Goal: Task Accomplishment & Management: Manage account settings

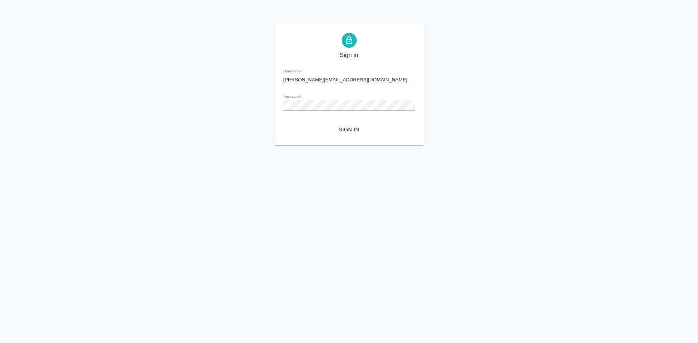
type input "[PERSON_NAME][EMAIL_ADDRESS][DOMAIN_NAME]"
click at [361, 133] on span "Sign in" at bounding box center [348, 129] width 119 height 9
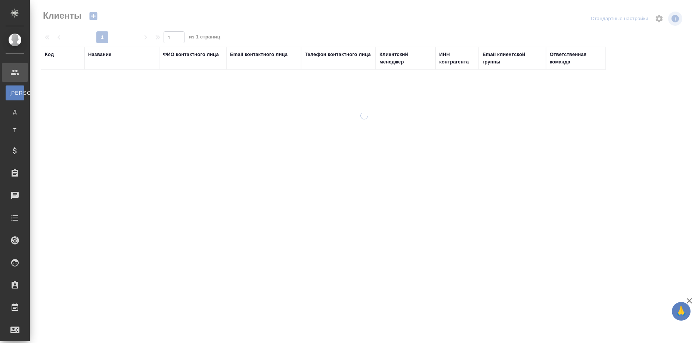
select select "RU"
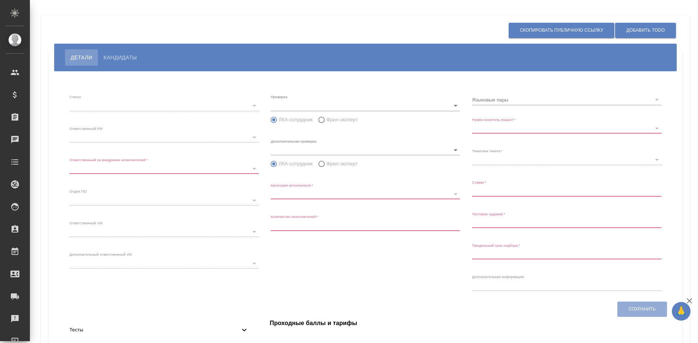
type input "inProgress"
type input "5c20d9dc6b20bf2f1105a5ae"
type input "66dea0ac5b8c3ac2dbf81924"
type input "vm"
type input "5c20d9dc6b20bf2f1105a5b1"
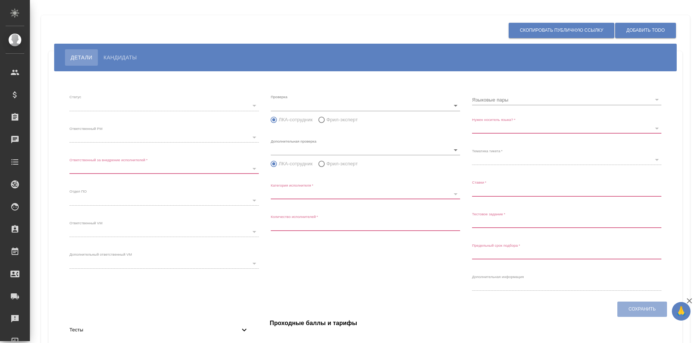
radio input "false"
radio input "true"
type input "60cb54ca22d3a05a4bfb9107"
type input "Переводчик"
type input "1"
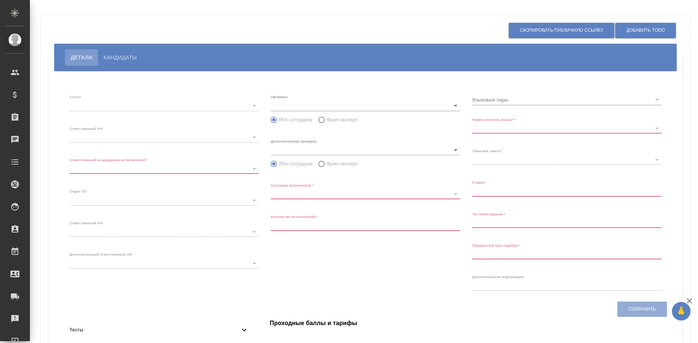
type input "Не обязательно"
type input "5f647205b73bc97568ca66bf"
type input "0,68-0,8"
type input "2025.08.31 14:55:00"
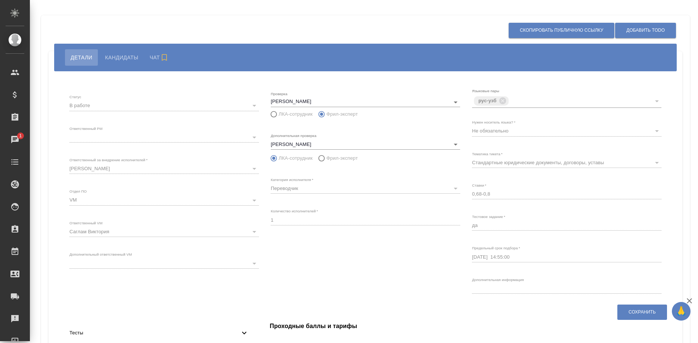
click at [125, 56] on span "Кандидаты" at bounding box center [121, 57] width 33 height 9
click at [137, 61] on span "Кандидаты" at bounding box center [121, 57] width 33 height 9
click at [132, 60] on span "Кандидаты" at bounding box center [121, 57] width 33 height 9
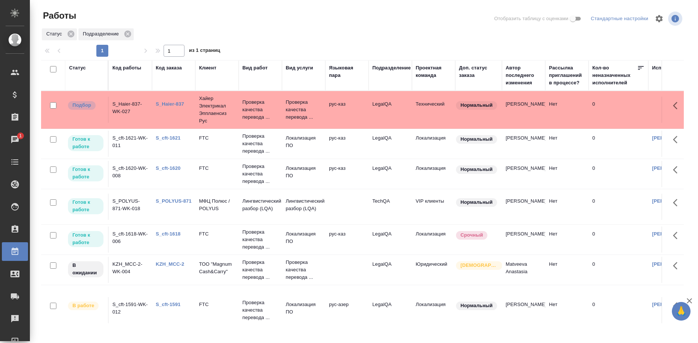
click at [166, 104] on link "S_Haier-837" at bounding box center [170, 104] width 28 height 6
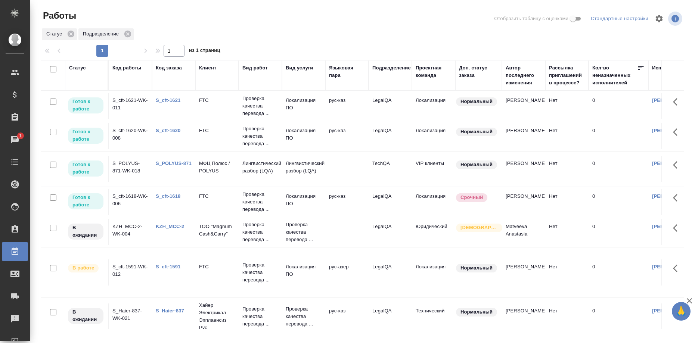
click at [163, 197] on link "S_cft-1618" at bounding box center [168, 196] width 25 height 6
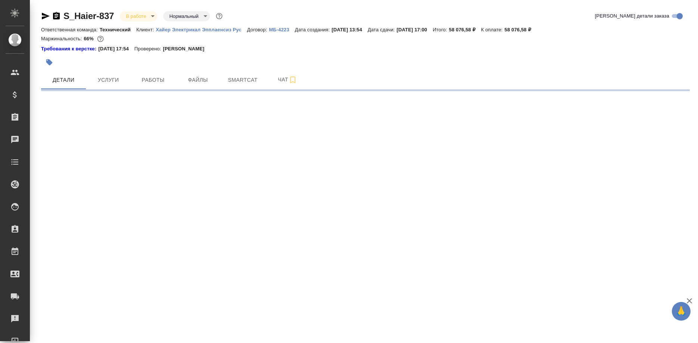
select select "RU"
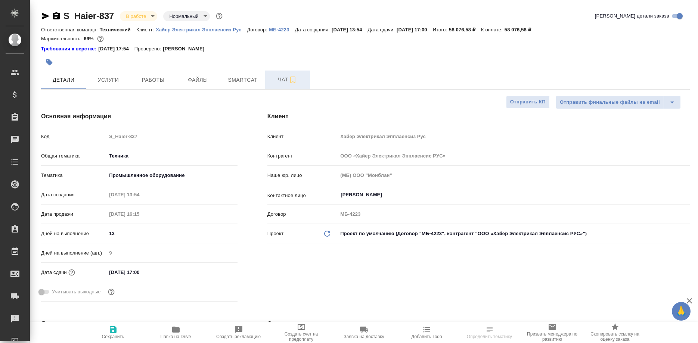
type textarea "x"
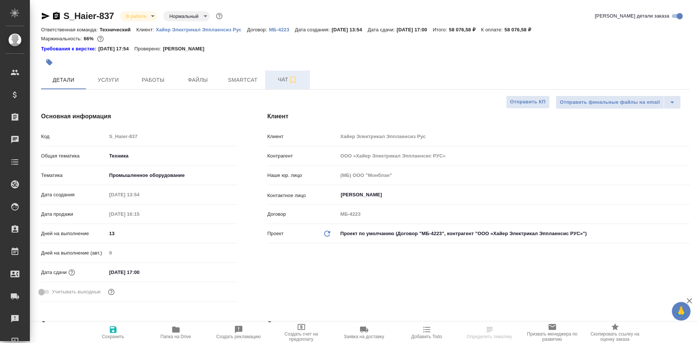
type textarea "x"
click at [278, 80] on span "Чат" at bounding box center [288, 79] width 36 height 9
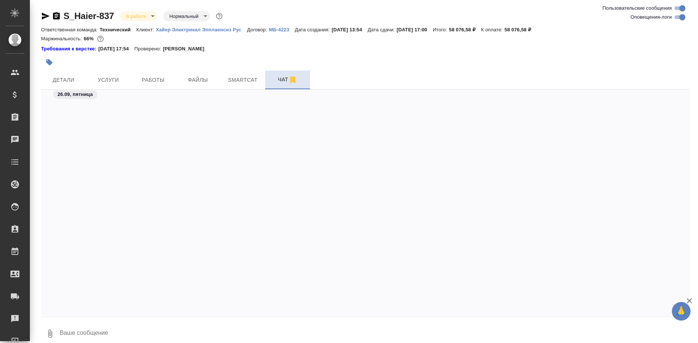
scroll to position [27623, 0]
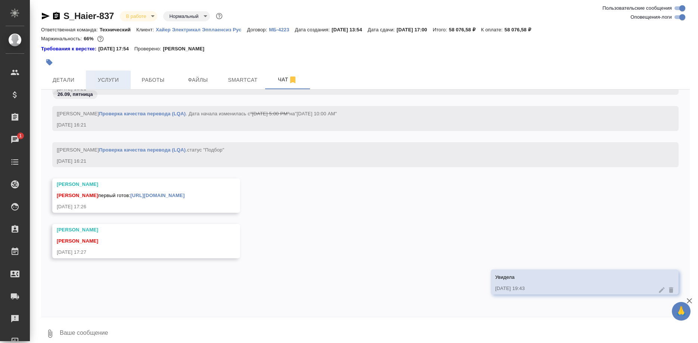
click at [113, 78] on span "Услуги" at bounding box center [108, 79] width 36 height 9
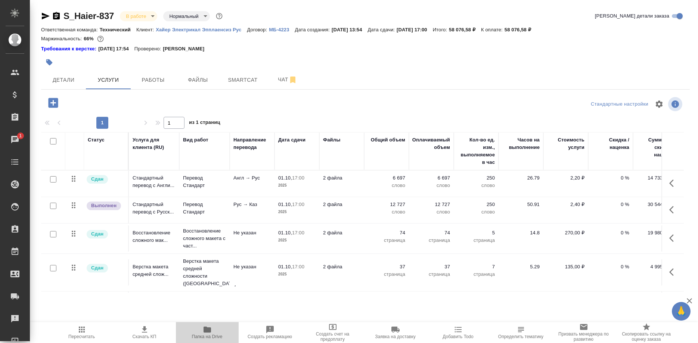
click at [205, 334] on span "Папка на Drive" at bounding box center [207, 336] width 31 height 5
click at [277, 74] on button "Чат" at bounding box center [287, 80] width 45 height 19
click at [279, 86] on button "Чат" at bounding box center [287, 80] width 45 height 19
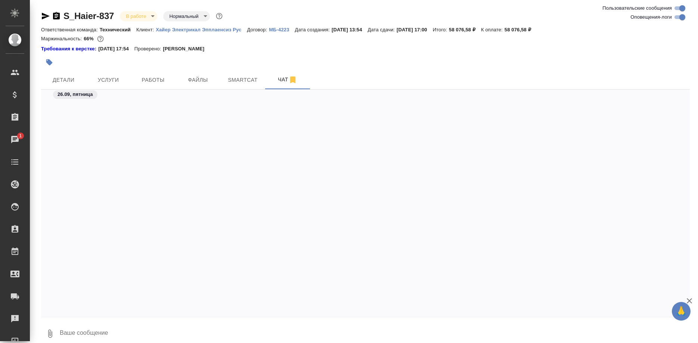
scroll to position [27623, 0]
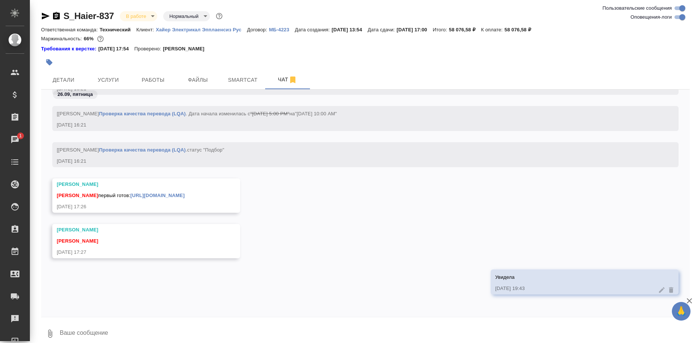
click at [197, 327] on textarea at bounding box center [374, 333] width 631 height 25
type textarea "L"
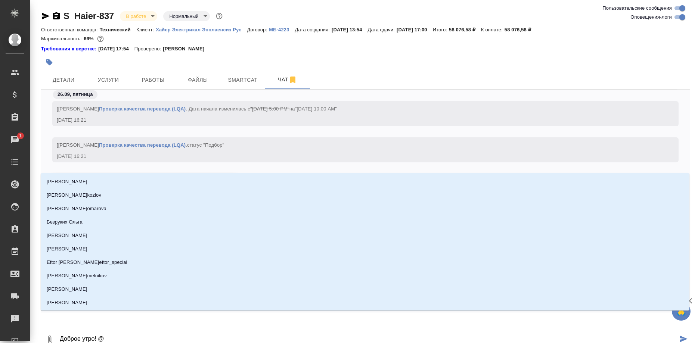
type textarea "Доброе утро! @а"
type input "а"
type textarea "Доброе утро! @ар"
type input "ар"
type textarea "Доброе утро! @арс"
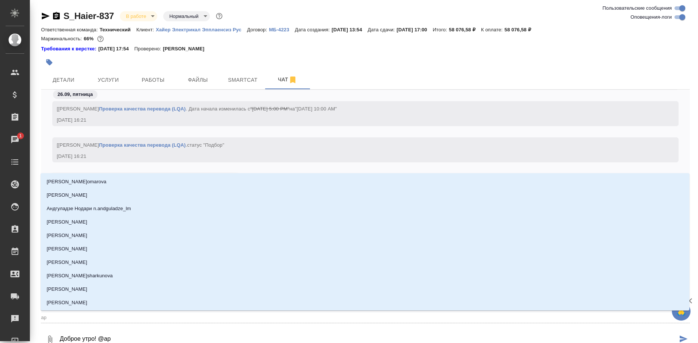
type input "арс"
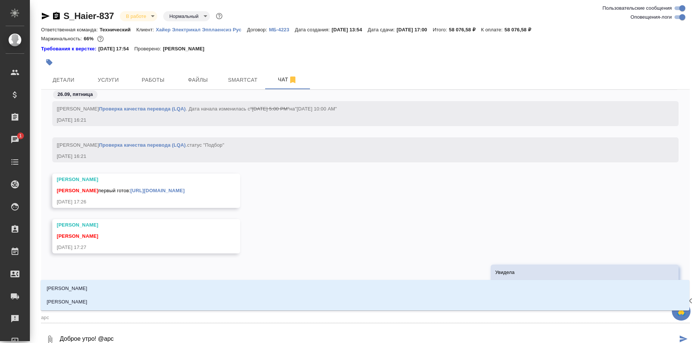
type textarea "Доброе утро! @арсе"
type input "арсе"
type textarea "Доброе утро! @арсен"
type input "арсен"
type textarea "Доброе утро! @арсень"
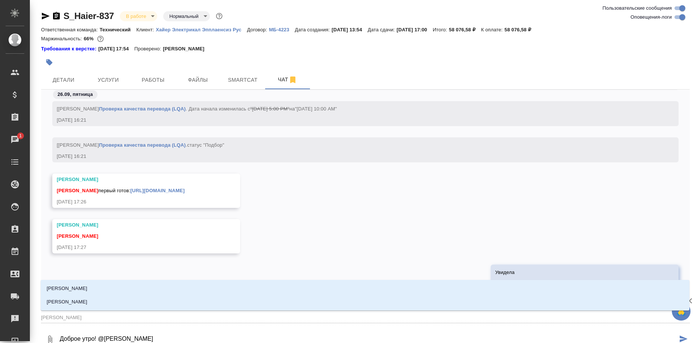
type input "арсень"
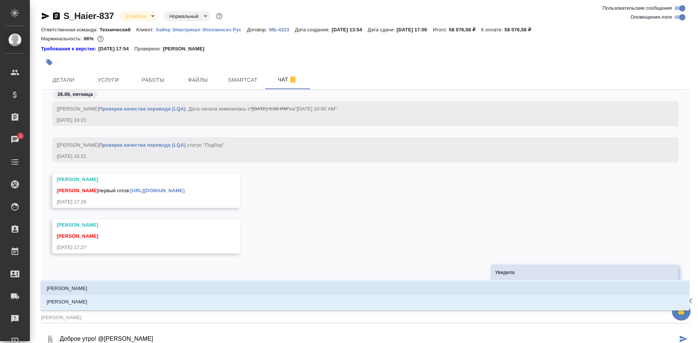
click at [84, 284] on li "Арсеньева Вера" at bounding box center [365, 288] width 649 height 13
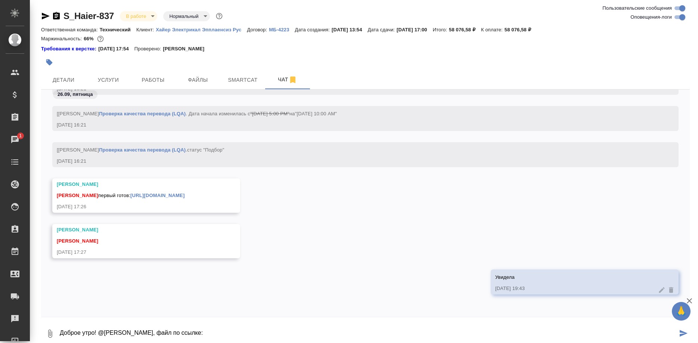
paste textarea "https://drive.awatera.com/apps/files/?dir=/Shares/%D0%A5%D0%B0%D0%B9%D0%B5%D1%8…"
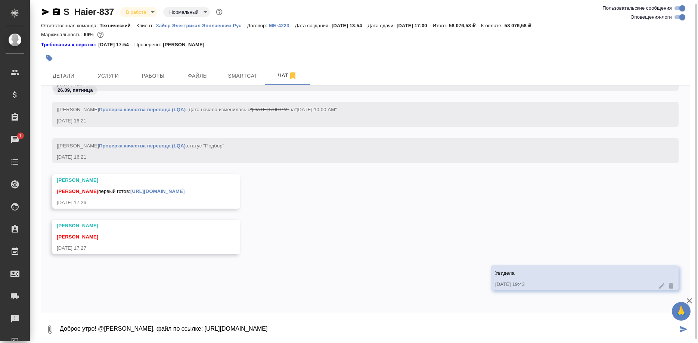
click at [149, 323] on textarea "Доброе утро! @Арсеньева Вера, файл по ссылке: https://drive.awatera.com/apps/fi…" at bounding box center [368, 329] width 618 height 25
type textarea "Доброе утро! @Арсеньева Вера, размеченный файл по ссылке: https://drive.awatera…"
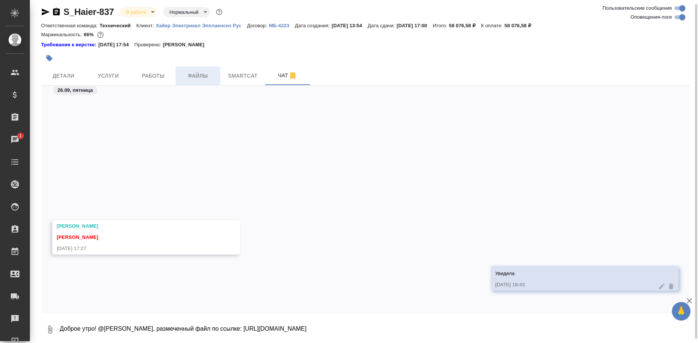
scroll to position [27688, 0]
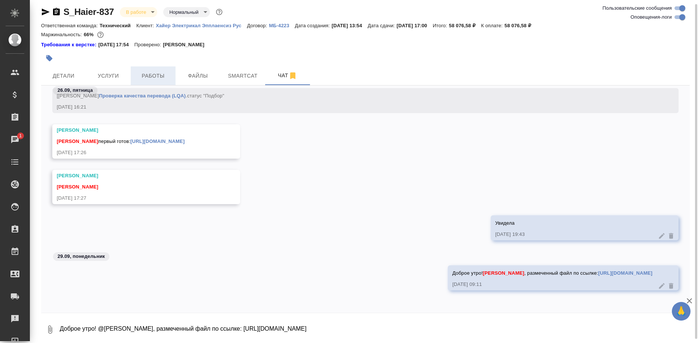
click at [147, 74] on span "Работы" at bounding box center [153, 75] width 36 height 9
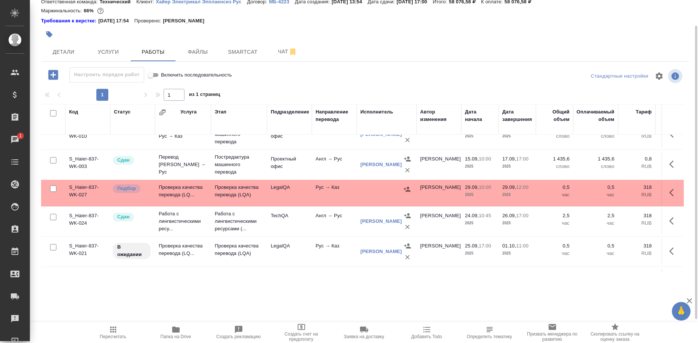
scroll to position [114, 0]
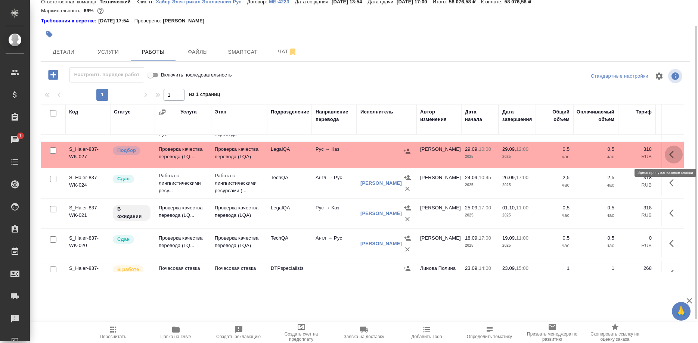
click at [670, 155] on icon "button" at bounding box center [671, 154] width 4 height 7
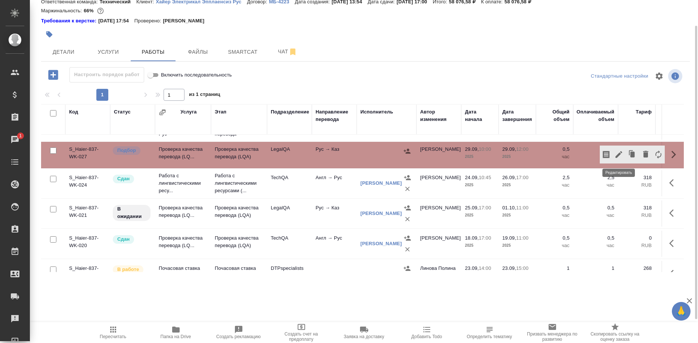
click at [618, 155] on icon "button" at bounding box center [618, 154] width 7 height 7
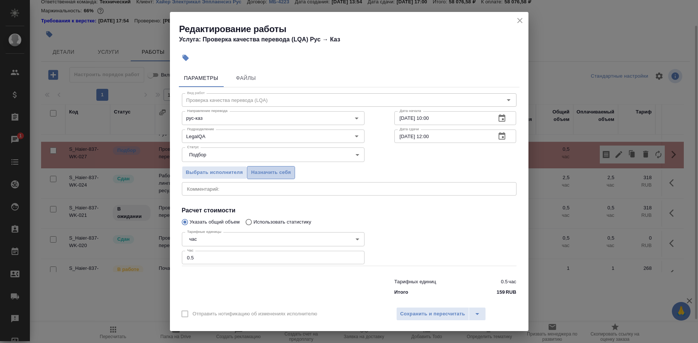
click at [281, 175] on span "Назначить себя" at bounding box center [271, 172] width 40 height 9
click at [419, 310] on span "Сохранить и пересчитать" at bounding box center [432, 314] width 65 height 9
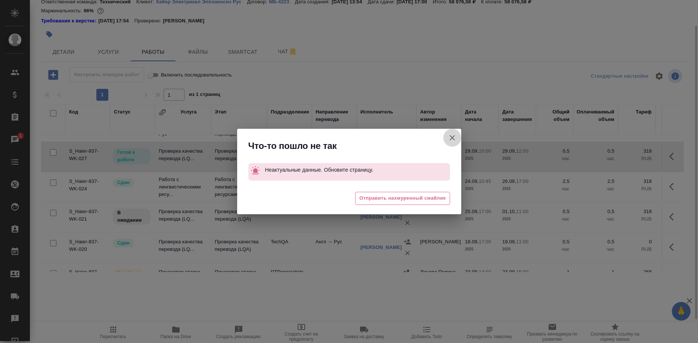
click at [448, 137] on icon "button" at bounding box center [452, 137] width 9 height 9
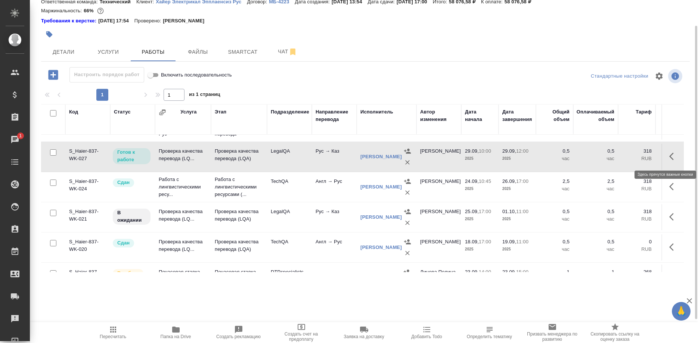
click at [668, 153] on button "button" at bounding box center [674, 157] width 18 height 18
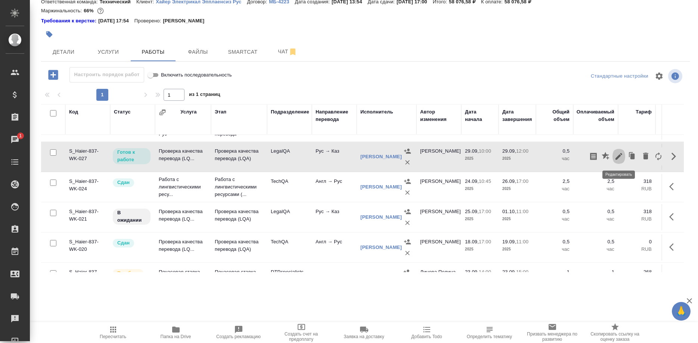
click at [615, 158] on icon "button" at bounding box center [618, 156] width 9 height 9
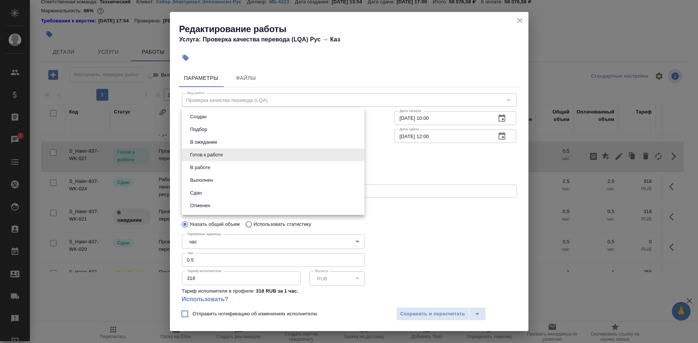
click at [277, 155] on body "🙏 .cls-1 fill:#fff; AWATERA Shirina Sabina Клиенты Спецификации Заказы 1 Чаты T…" at bounding box center [349, 171] width 698 height 343
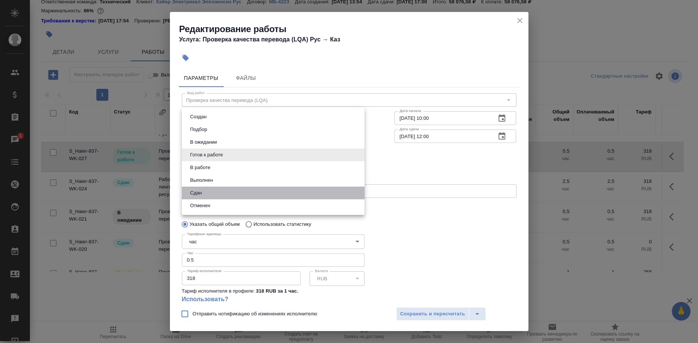
click at [222, 194] on li "Сдан" at bounding box center [273, 193] width 183 height 13
type input "closed"
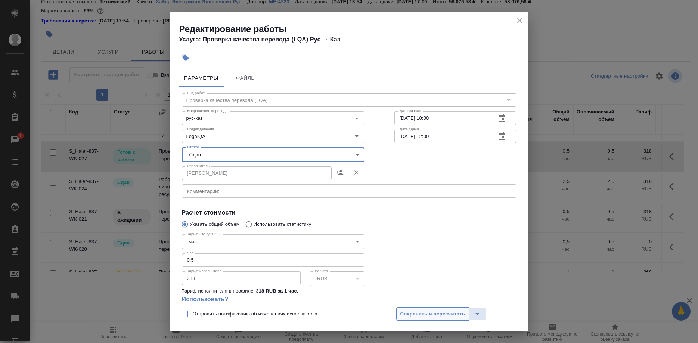
click at [423, 316] on span "Сохранить и пересчитать" at bounding box center [432, 314] width 65 height 9
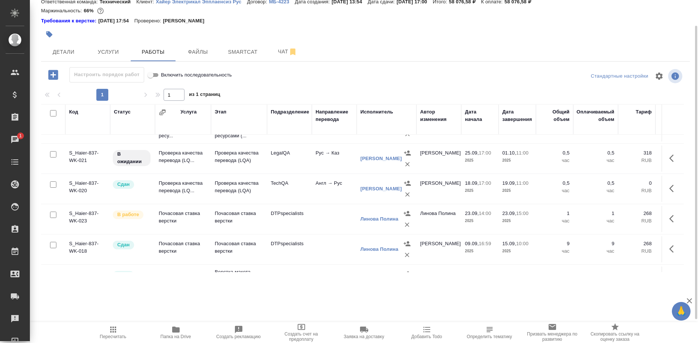
scroll to position [190, 0]
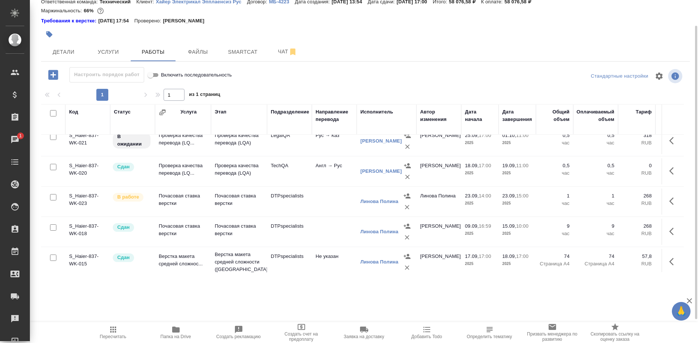
click at [76, 301] on div "S_Haier-837 В работе inProgress Нормальный normal Кратко детали заказа Ответств…" at bounding box center [364, 159] width 668 height 319
click at [277, 52] on span "Чат" at bounding box center [288, 51] width 36 height 9
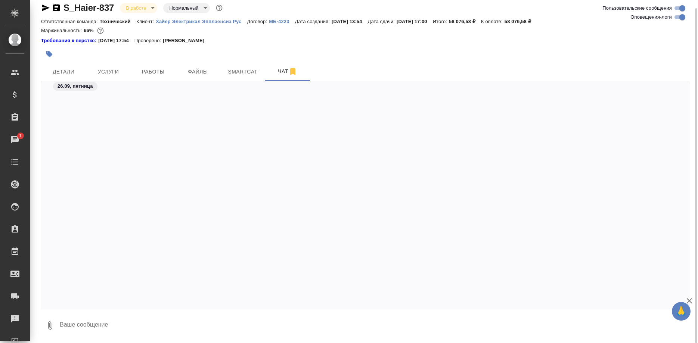
scroll to position [27981, 0]
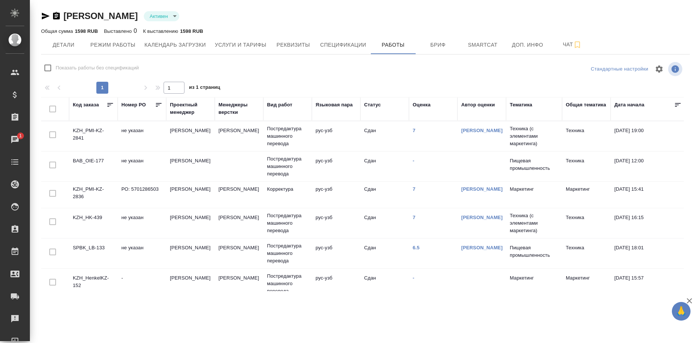
click at [63, 295] on div "[PERSON_NAME] active Общая сумма 1598 RUB Выставлено 0 К выставлению 1598 RUB Д…" at bounding box center [365, 147] width 657 height 295
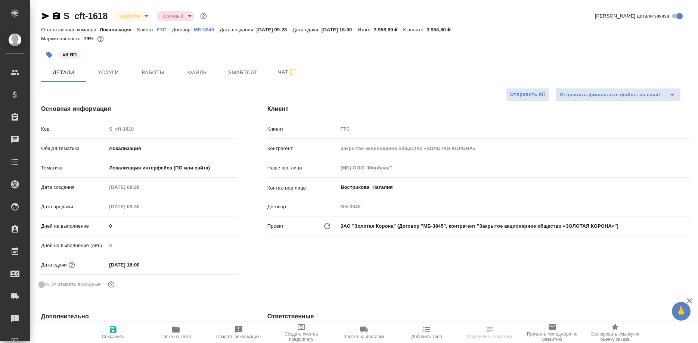
select select "RU"
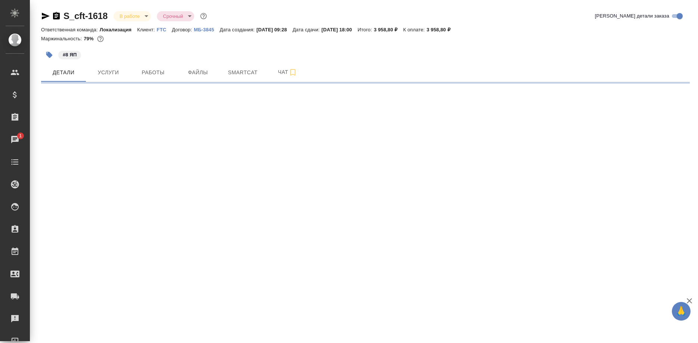
select select "RU"
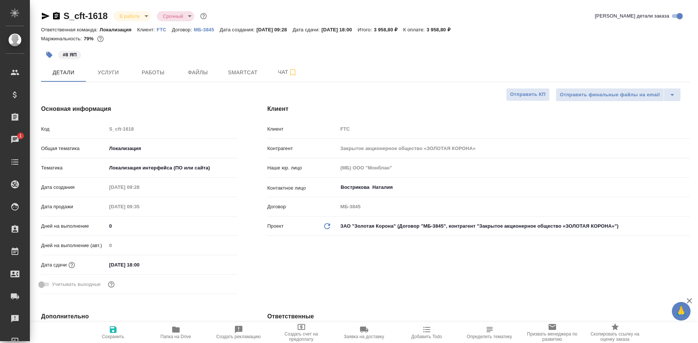
type textarea "x"
click at [70, 127] on p "Код" at bounding box center [73, 128] width 65 height 7
click at [159, 71] on span "Работы" at bounding box center [153, 72] width 36 height 9
